Goal: Task Accomplishment & Management: Use online tool/utility

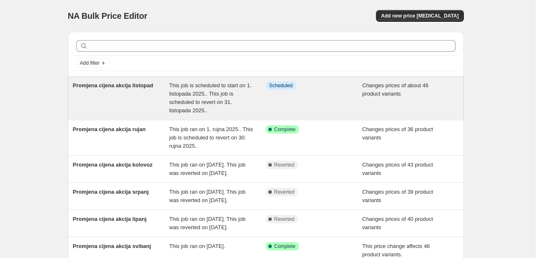
click at [111, 90] on div "Promjena cijena akcija listopad" at bounding box center [121, 97] width 97 height 33
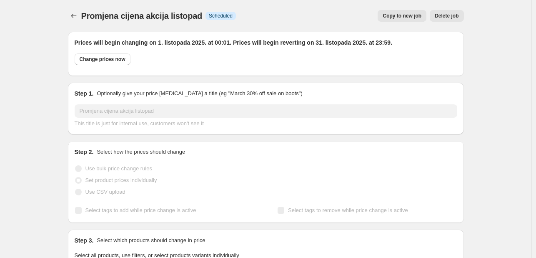
select select "collection"
